Goal: Transaction & Acquisition: Subscribe to service/newsletter

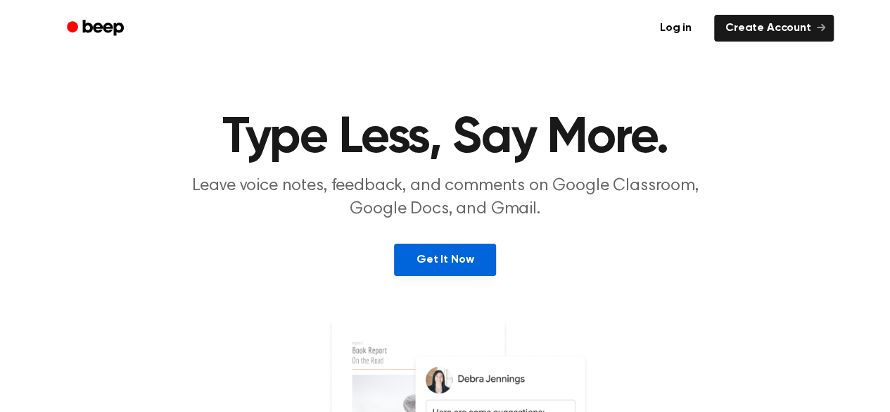
click at [474, 263] on link "Get It Now" at bounding box center [445, 260] width 102 height 32
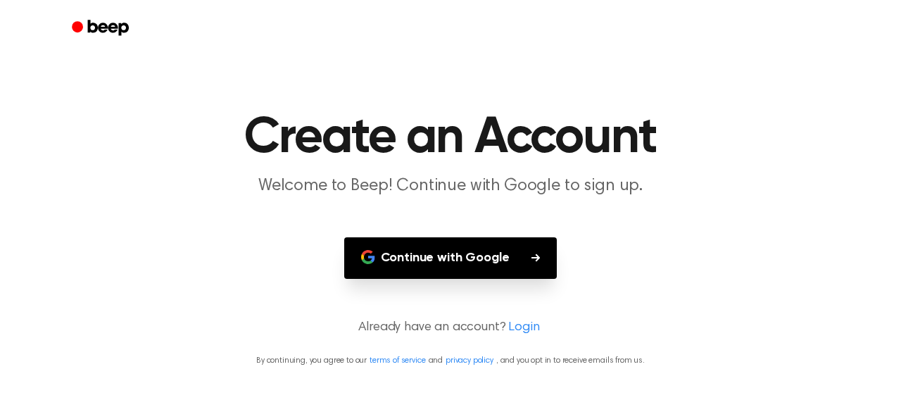
click at [498, 255] on button "Continue with Google" at bounding box center [450, 258] width 213 height 42
click at [538, 258] on icon "button" at bounding box center [535, 257] width 8 height 8
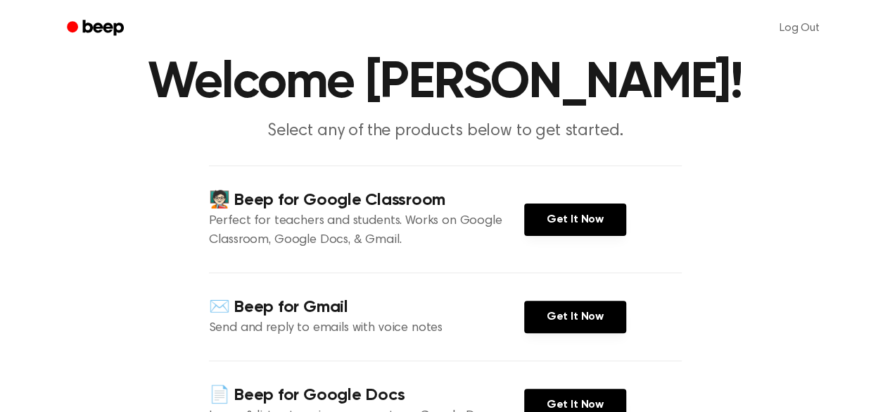
scroll to position [32, 0]
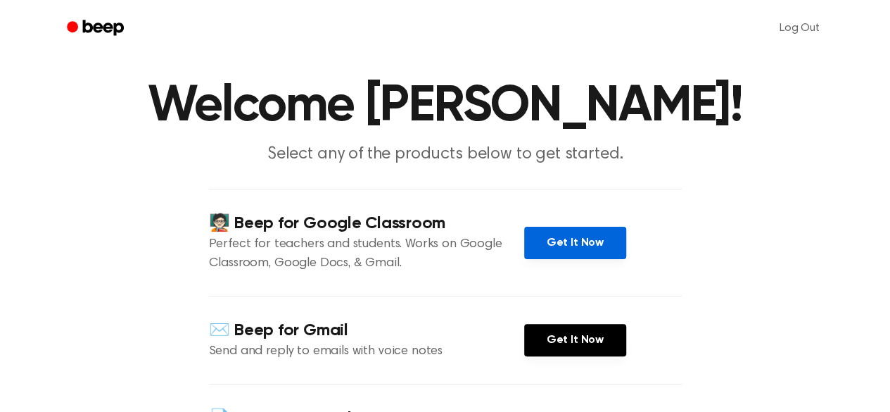
click at [619, 254] on link "Get It Now" at bounding box center [575, 243] width 102 height 32
